Goal: Task Accomplishment & Management: Manage account settings

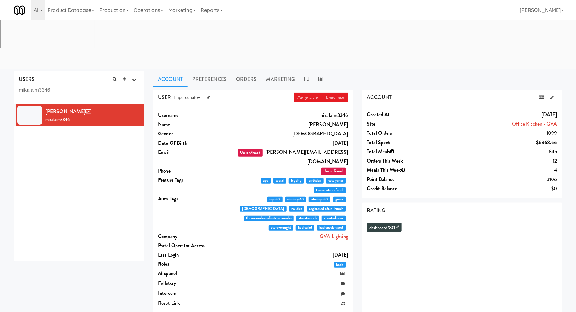
click at [53, 85] on input "mikalaim3346" at bounding box center [79, 91] width 120 height 12
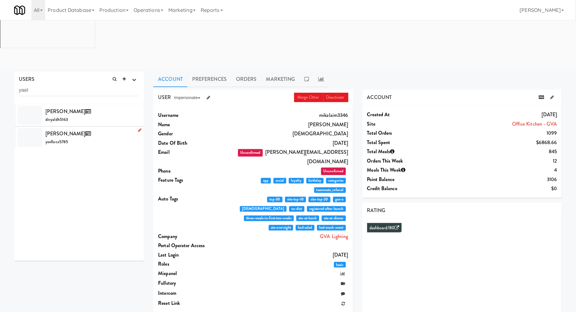
type input "yael"
click at [89, 129] on div "Yael Lucasan yaelluca5785" at bounding box center [92, 137] width 94 height 17
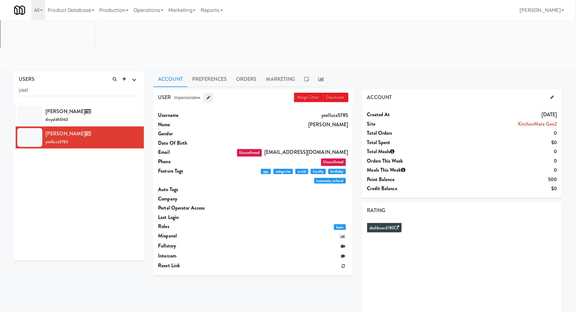
click at [209, 96] on icon at bounding box center [207, 98] width 3 height 4
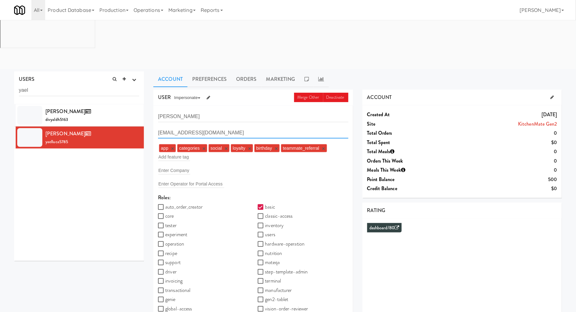
click at [174, 127] on input "yaelpunzalan@micromart.com" at bounding box center [253, 133] width 190 height 12
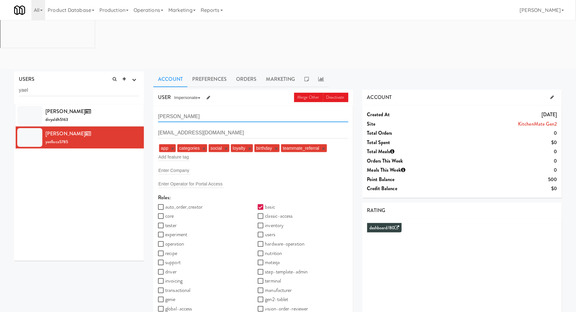
click at [175, 111] on input "Yael Lucasan" at bounding box center [253, 117] width 190 height 12
type input "Yael Punzalan"
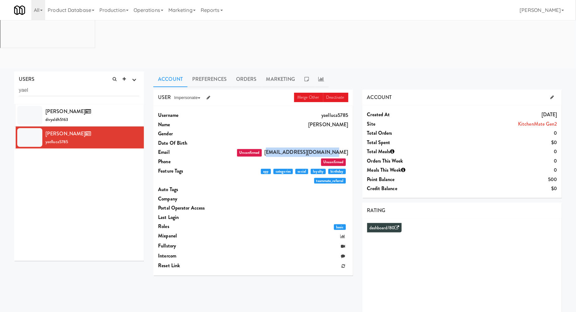
drag, startPoint x: 290, startPoint y: 103, endPoint x: 345, endPoint y: 103, distance: 55.5
click at [345, 148] on dd "Unconfirmed yaelpunzalan@micromart.com" at bounding box center [291, 152] width 114 height 9
drag, startPoint x: 321, startPoint y: 76, endPoint x: 346, endPoint y: 77, distance: 24.8
click at [346, 120] on dd "Yael Punzalan" at bounding box center [291, 124] width 114 height 9
click at [311, 148] on dd "Unconfirmed yaelpunzalan@micromart.com" at bounding box center [291, 152] width 114 height 9
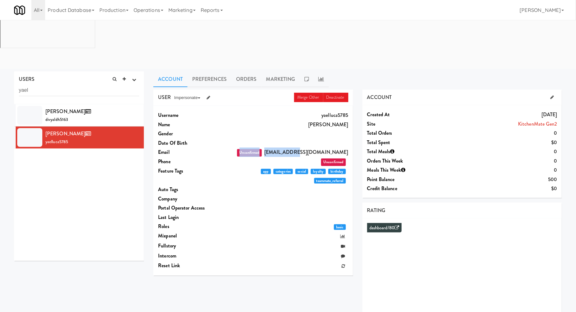
click at [311, 148] on dd "Unconfirmed yaelpunzalan@micromart.com" at bounding box center [291, 152] width 114 height 9
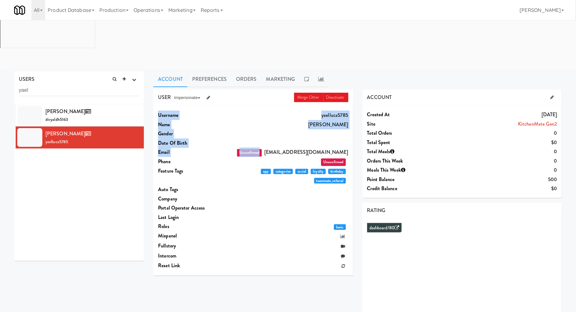
drag, startPoint x: 287, startPoint y: 104, endPoint x: 347, endPoint y: 102, distance: 60.2
click at [347, 148] on dd "Unconfirmed yaelpunzalan@micromart.com" at bounding box center [291, 152] width 114 height 9
drag, startPoint x: 321, startPoint y: 75, endPoint x: 348, endPoint y: 74, distance: 27.3
click at [348, 120] on dd "Yael Punzalan" at bounding box center [291, 124] width 114 height 9
click at [311, 120] on dd "Yael Punzalan" at bounding box center [291, 124] width 114 height 9
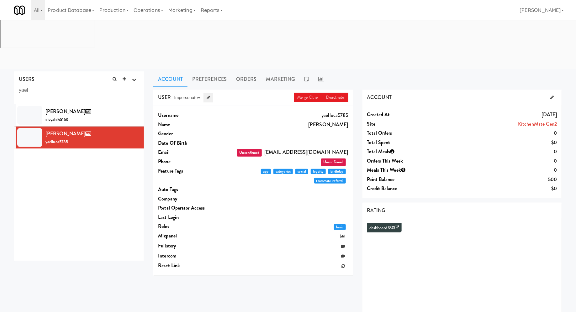
click at [209, 96] on icon at bounding box center [207, 98] width 3 height 4
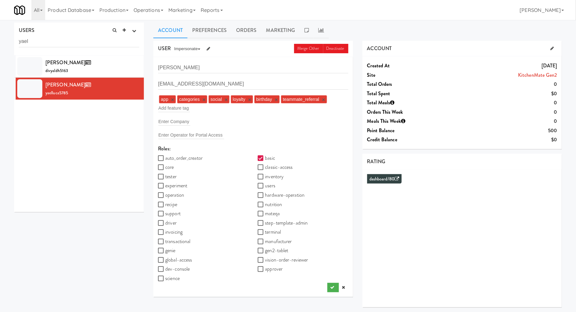
click at [170, 169] on label "core" at bounding box center [166, 167] width 16 height 9
click at [165, 169] on input "core" at bounding box center [161, 167] width 7 height 5
checkbox input "true"
click at [172, 196] on label "operation" at bounding box center [171, 195] width 26 height 9
click at [165, 196] on input "operation" at bounding box center [161, 195] width 7 height 5
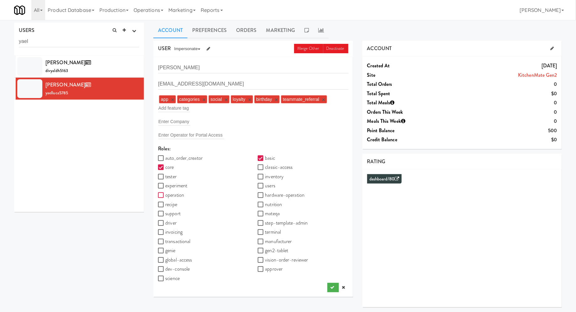
checkbox input "true"
click at [173, 204] on label "recipe" at bounding box center [167, 204] width 19 height 9
click at [165, 204] on input "recipe" at bounding box center [161, 204] width 7 height 5
checkbox input "true"
click at [173, 212] on label "support" at bounding box center [169, 213] width 23 height 9
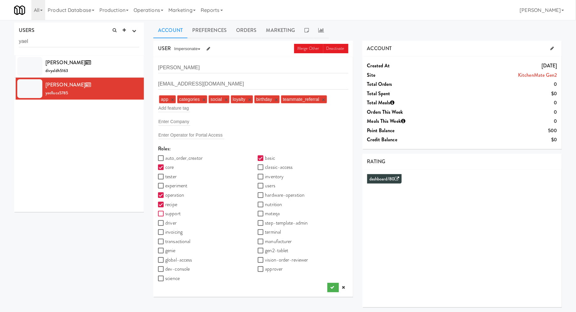
click at [165, 212] on input "support" at bounding box center [161, 213] width 7 height 5
checkbox input "true"
click at [164, 259] on input "global-access" at bounding box center [161, 260] width 7 height 5
checkbox input "true"
click at [262, 167] on input "classic-access" at bounding box center [261, 167] width 7 height 5
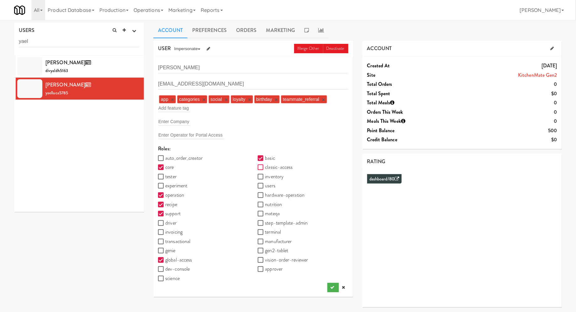
checkbox input "true"
click at [262, 173] on label "inventory" at bounding box center [271, 176] width 26 height 9
click at [262, 175] on input "inventory" at bounding box center [261, 177] width 7 height 5
checkbox input "true"
click at [261, 185] on input "users" at bounding box center [261, 186] width 7 height 5
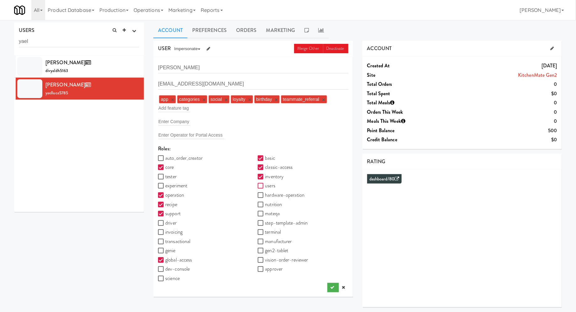
checkbox input "true"
click at [262, 260] on input "vision-order-reviewer" at bounding box center [261, 260] width 7 height 5
checkbox input "true"
click at [328, 289] on button "submit" at bounding box center [333, 287] width 12 height 9
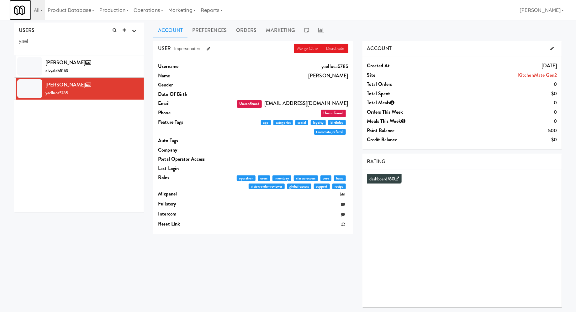
click at [17, 7] on img at bounding box center [19, 10] width 11 height 11
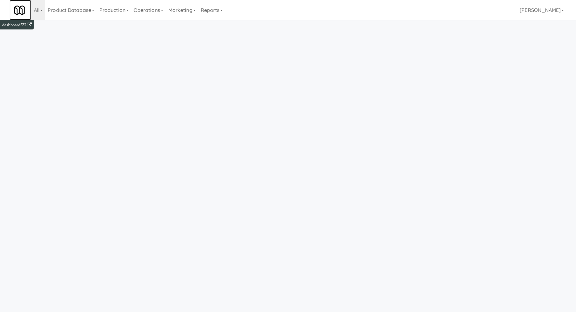
click at [17, 7] on img at bounding box center [19, 10] width 11 height 11
click at [41, 10] on icon at bounding box center [41, 10] width 3 height 1
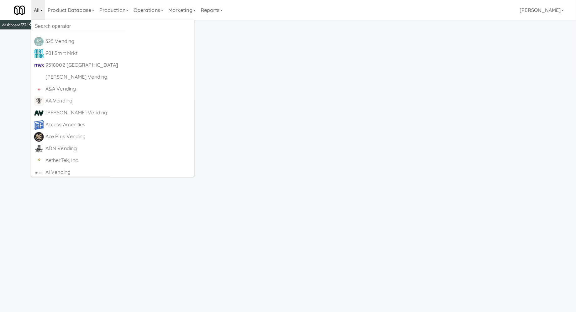
click at [38, 13] on link "All" at bounding box center [38, 10] width 14 height 20
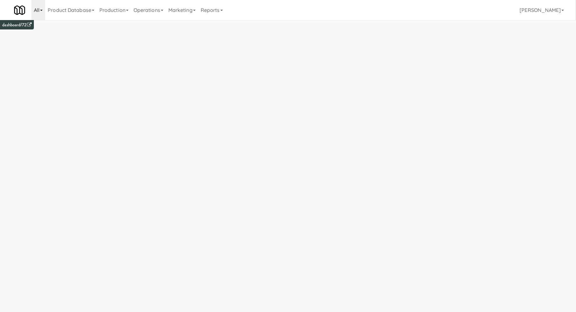
click at [38, 13] on link "All" at bounding box center [38, 10] width 14 height 20
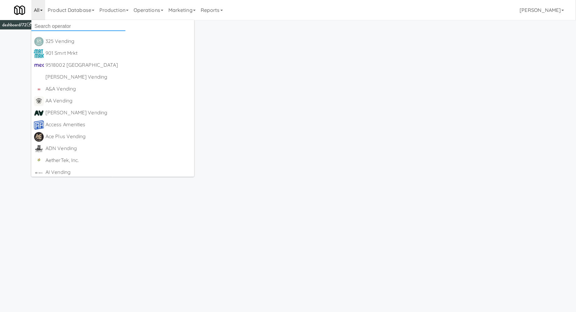
click at [47, 25] on input "text" at bounding box center [78, 26] width 94 height 9
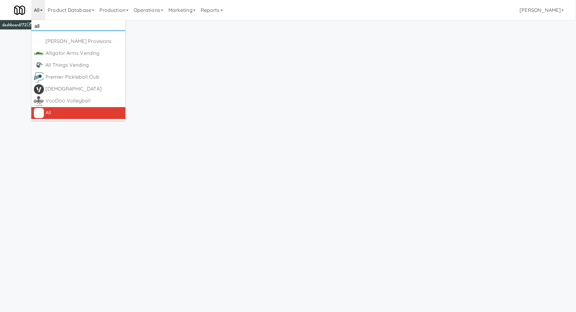
type input "all"
click at [68, 111] on div "All" at bounding box center [83, 112] width 77 height 9
